Goal: Check status

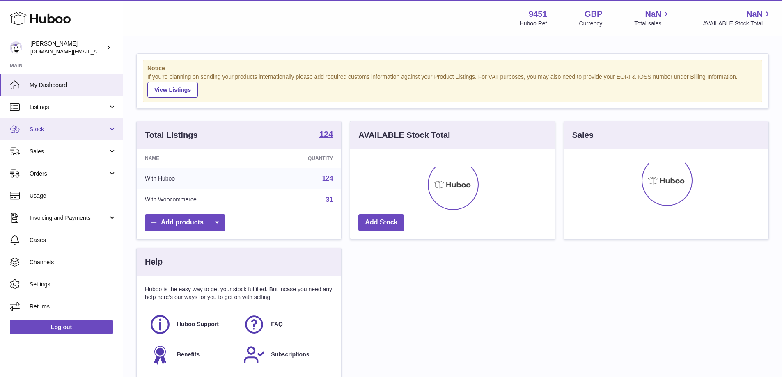
click at [80, 130] on span "Stock" at bounding box center [69, 130] width 78 height 8
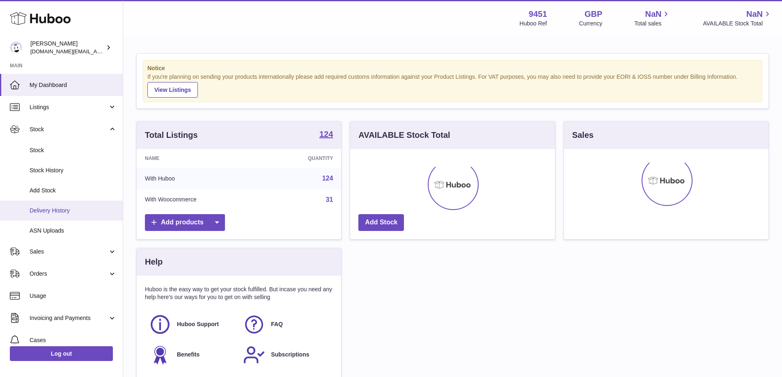
click at [71, 212] on span "Delivery History" at bounding box center [73, 211] width 87 height 8
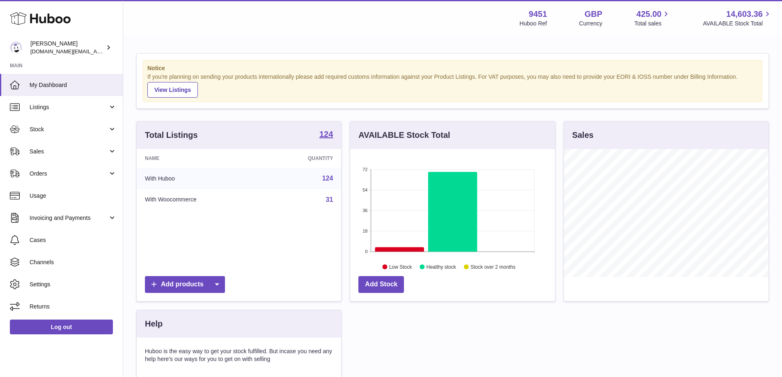
scroll to position [128, 205]
click at [99, 130] on span "Stock" at bounding box center [69, 130] width 78 height 8
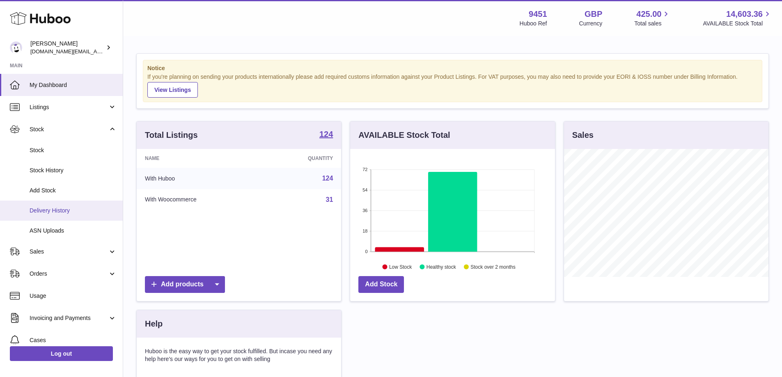
click at [83, 213] on span "Delivery History" at bounding box center [73, 211] width 87 height 8
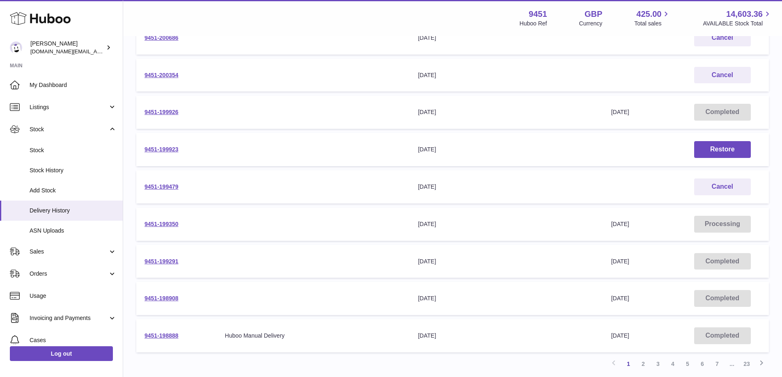
scroll to position [182, 0]
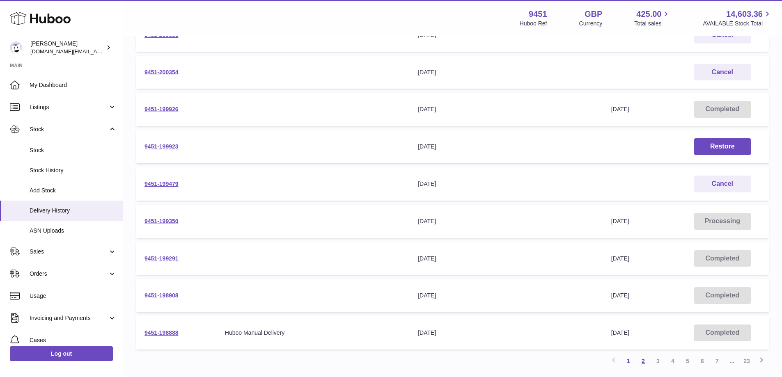
click at [644, 363] on link "2" at bounding box center [643, 361] width 15 height 15
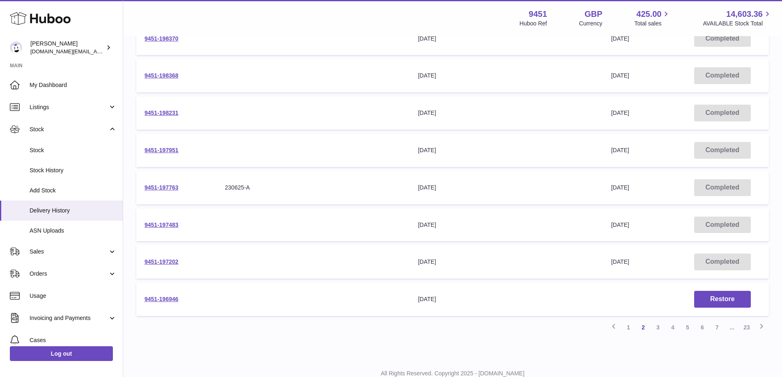
scroll to position [225, 0]
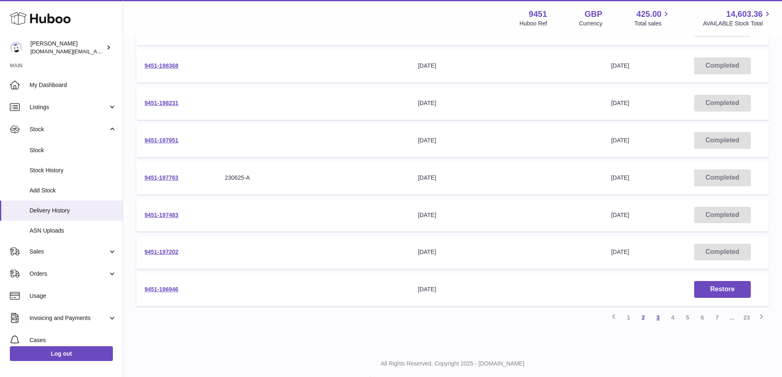
click at [658, 320] on link "3" at bounding box center [658, 318] width 15 height 15
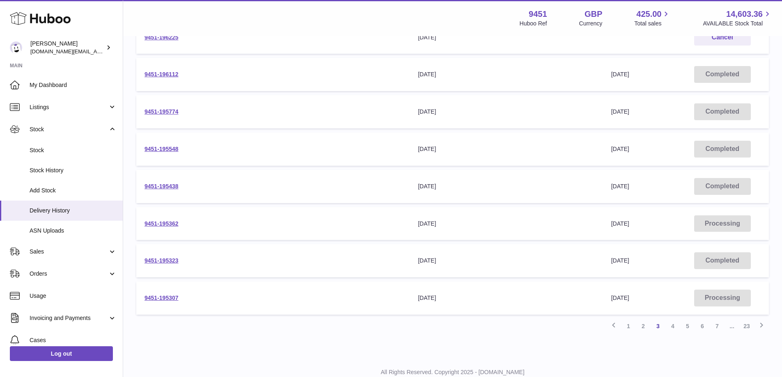
scroll to position [234, 0]
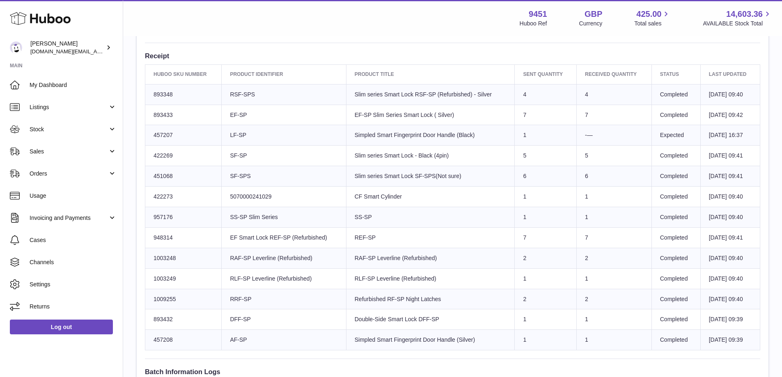
scroll to position [289, 0]
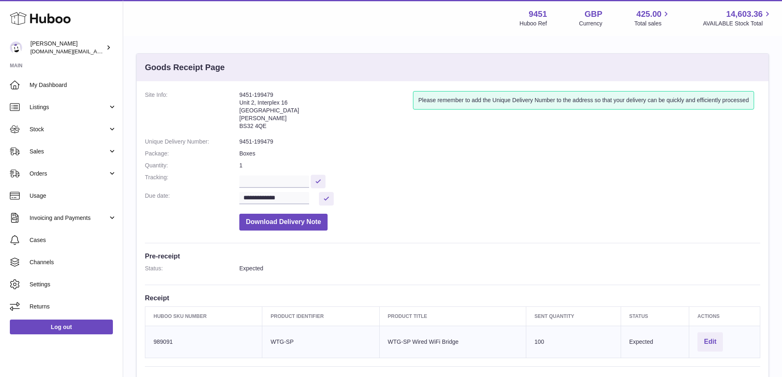
drag, startPoint x: 240, startPoint y: 93, endPoint x: 274, endPoint y: 90, distance: 34.2
click at [274, 90] on div "**********" at bounding box center [453, 274] width 632 height 386
copy address "9451-199479"
drag, startPoint x: 151, startPoint y: 343, endPoint x: 179, endPoint y: 338, distance: 27.9
click at [179, 338] on td "Huboo SKU Number 989091" at bounding box center [203, 342] width 117 height 32
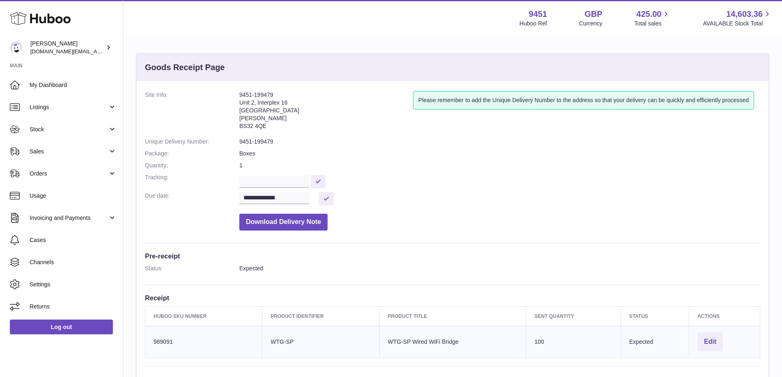
click at [179, 338] on td "Huboo SKU Number 989091" at bounding box center [203, 342] width 117 height 32
drag, startPoint x: 154, startPoint y: 342, endPoint x: 572, endPoint y: 342, distance: 417.7
click at [572, 342] on tr "Huboo SKU Number 989091 Client Identifier WTG-SP Product title WTG-SP Wired WiF…" at bounding box center [452, 342] width 615 height 32
copy tr "989091 Client Identifier WTG-SP Product title WTG-SP Wired WiFi Bridge Sent Qua…"
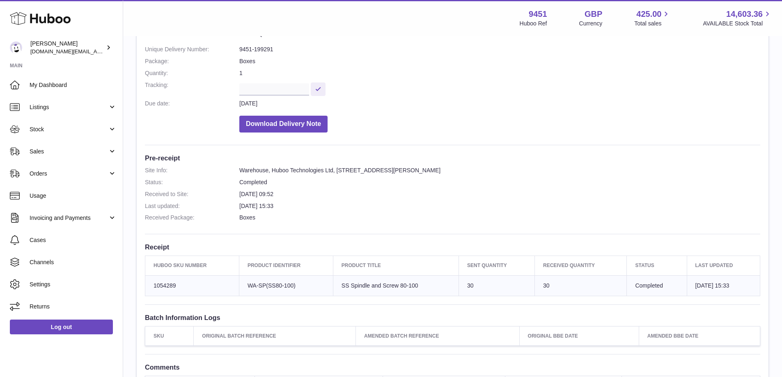
scroll to position [93, 0]
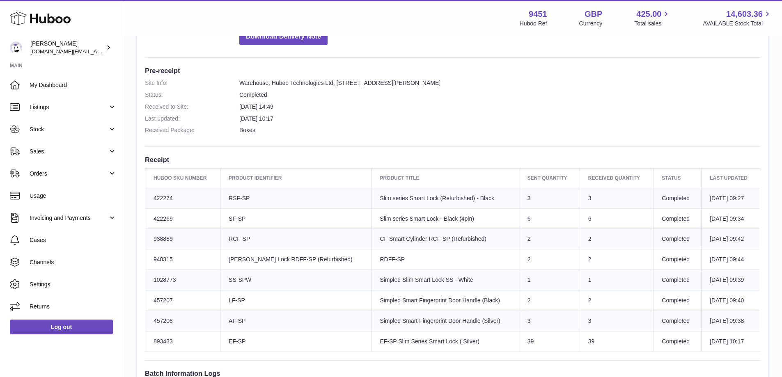
scroll to position [205, 0]
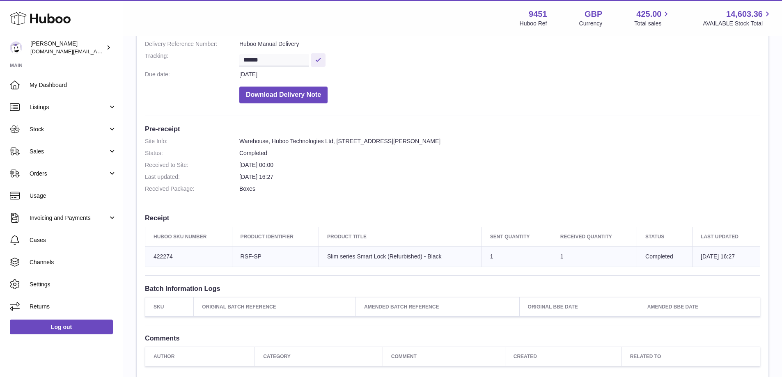
scroll to position [128, 0]
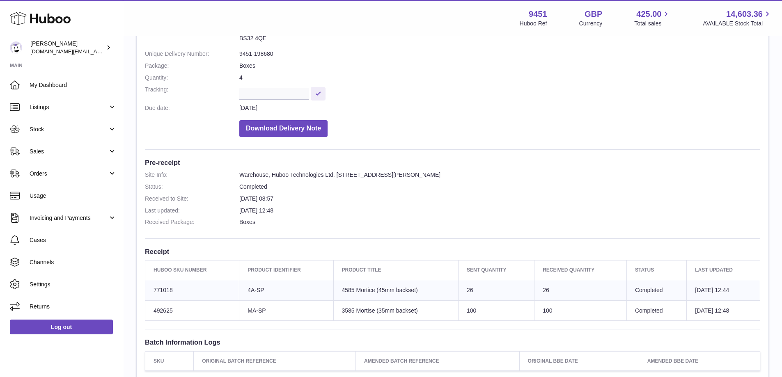
scroll to position [89, 0]
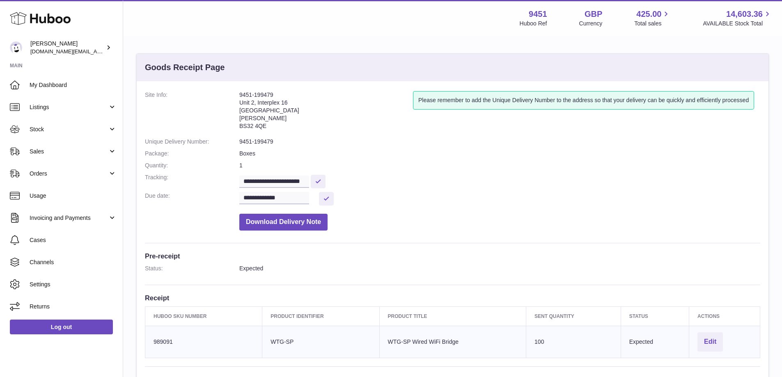
click at [301, 182] on input "**********" at bounding box center [274, 182] width 70 height 12
click at [326, 185] on button at bounding box center [318, 182] width 15 height 14
click at [252, 181] on input "**********" at bounding box center [274, 182] width 70 height 12
type input "**********"
click at [326, 182] on button at bounding box center [318, 182] width 15 height 14
